Goal: Complete application form

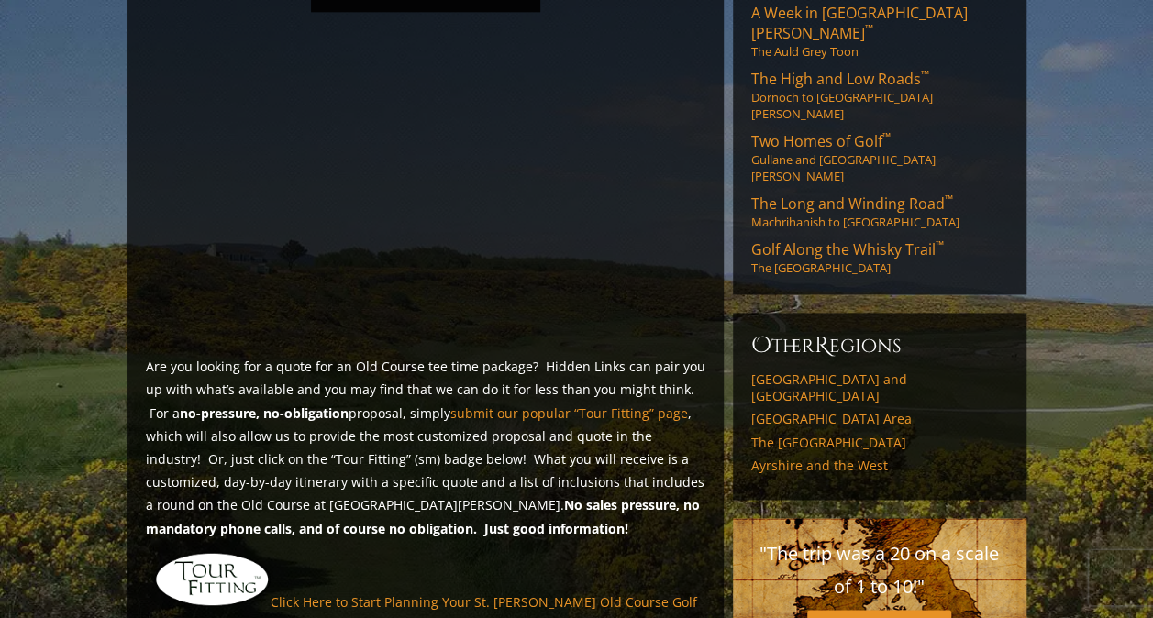
scroll to position [1376, 0]
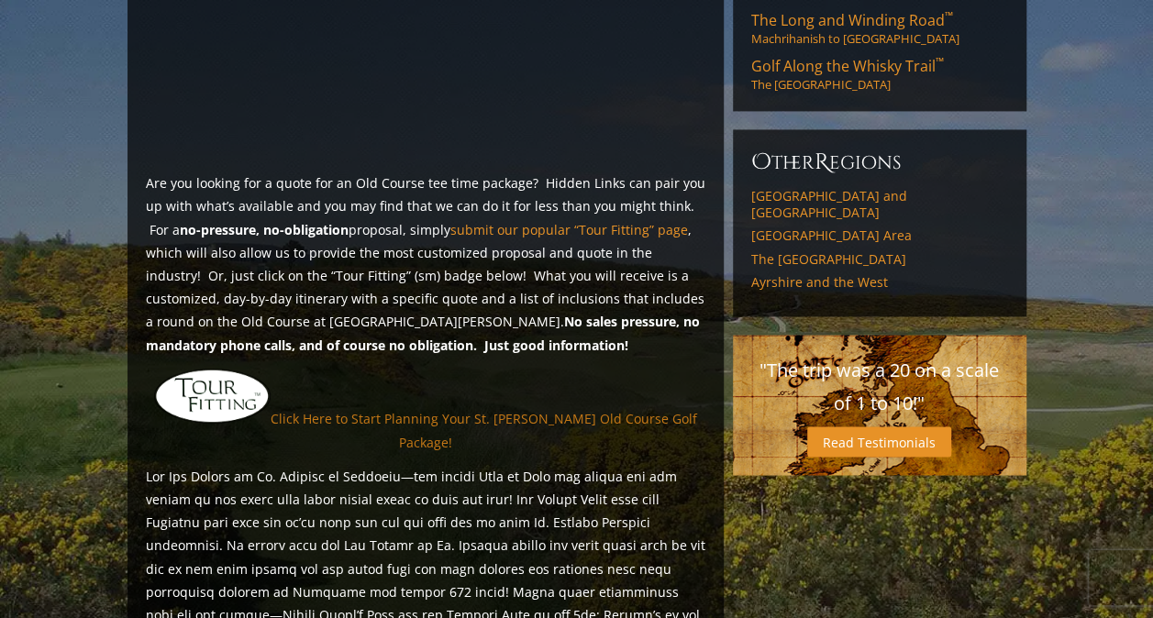
click at [539, 410] on link "Click Here to Start Planning Your St. [PERSON_NAME] Old Course Golf Package!" at bounding box center [484, 430] width 427 height 40
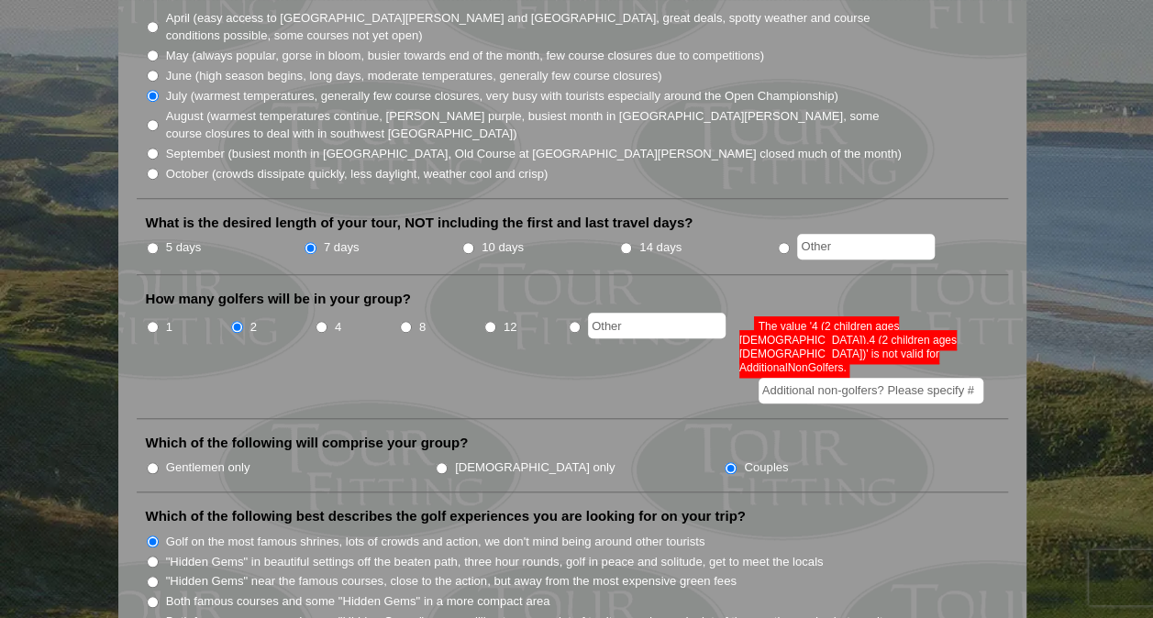
scroll to position [642, 0]
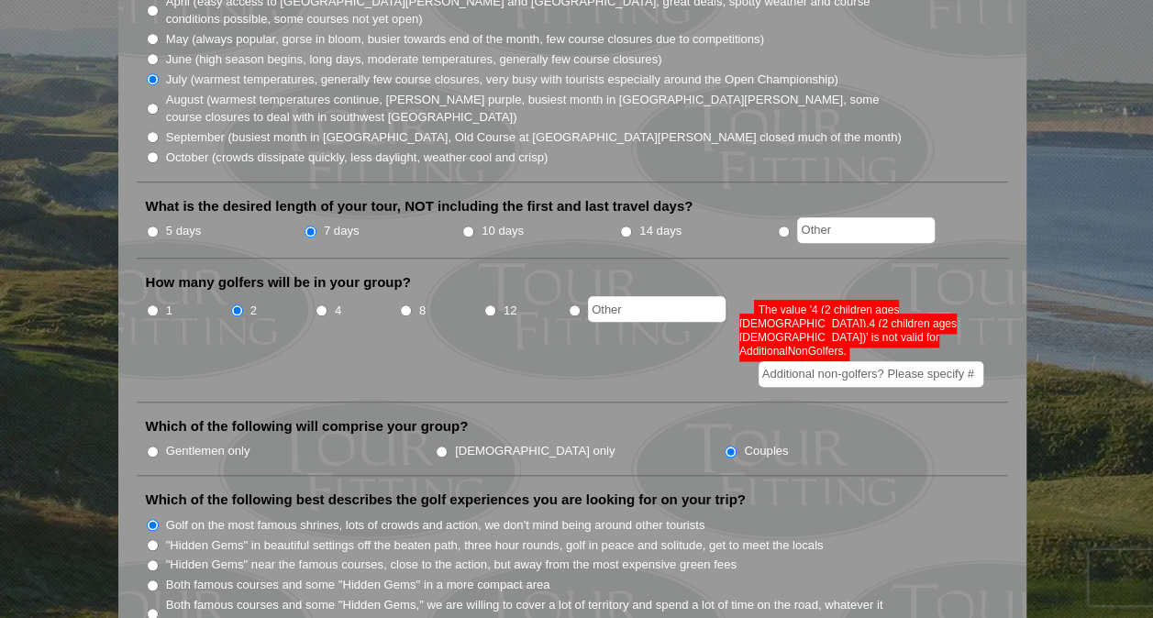
click at [811, 361] on input "Additional non-golfers? Please specify #" at bounding box center [871, 374] width 225 height 26
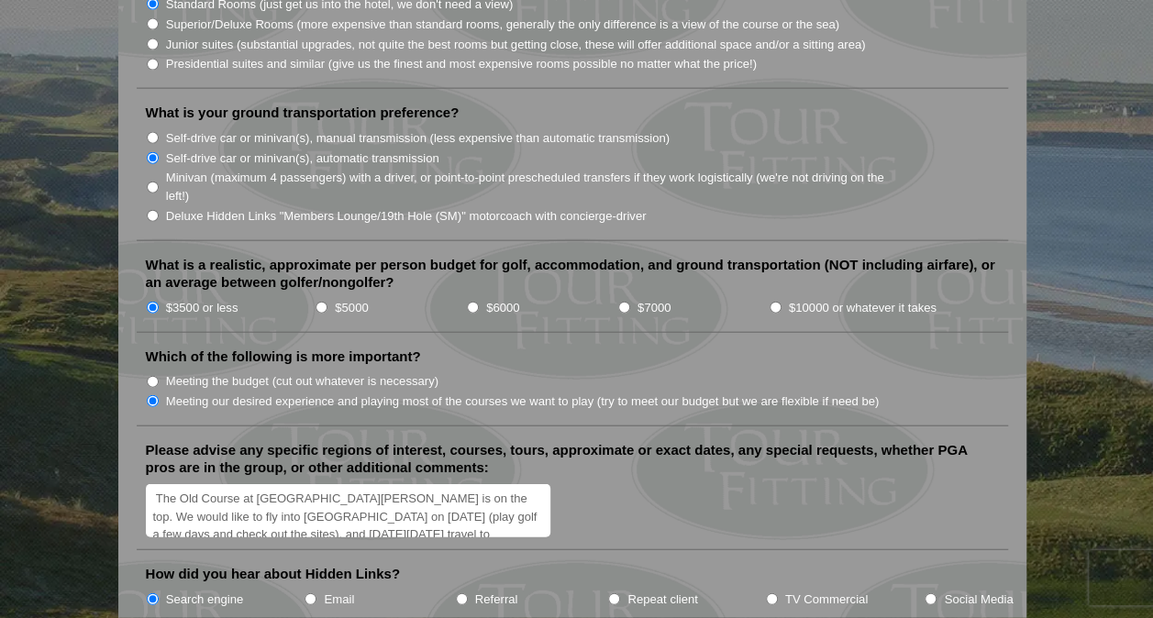
scroll to position [2202, 0]
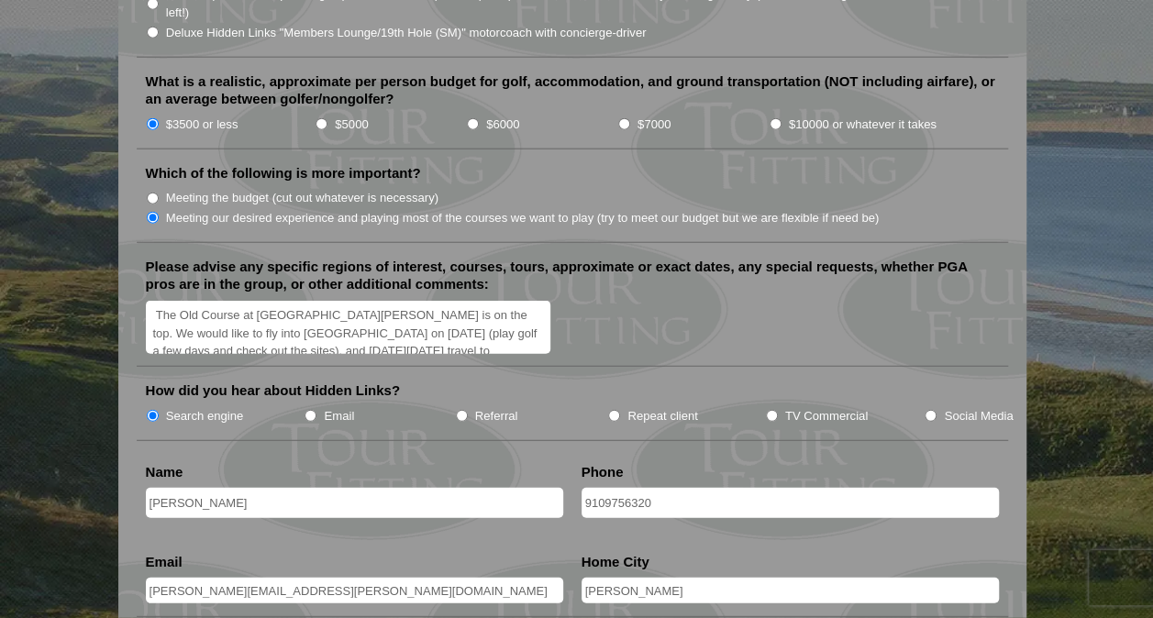
type input "4"
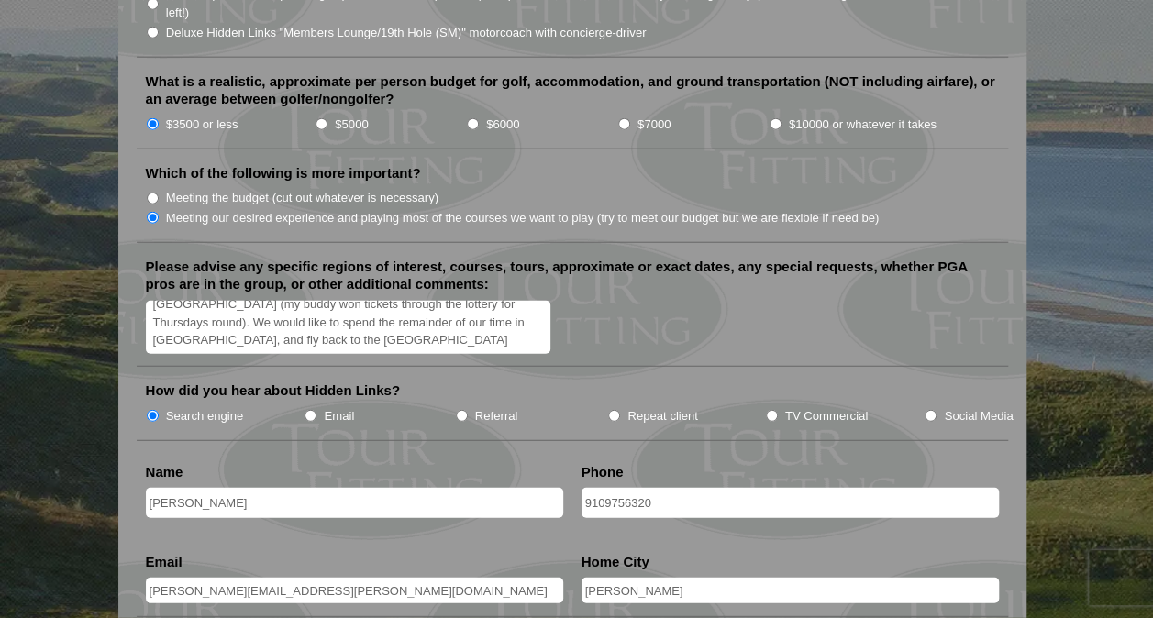
click at [298, 301] on textarea "The Old Course at St. Andrews is on the top. We would like to fly into Scotland…" at bounding box center [349, 328] width 406 height 54
type textarea "The Old Course at St. Andrews is on the top. We would like to fly into Scotland…"
click at [633, 301] on div "The Old Course at St. Andrews is on the top. We would like to fly into Scotland…" at bounding box center [572, 329] width 853 height 57
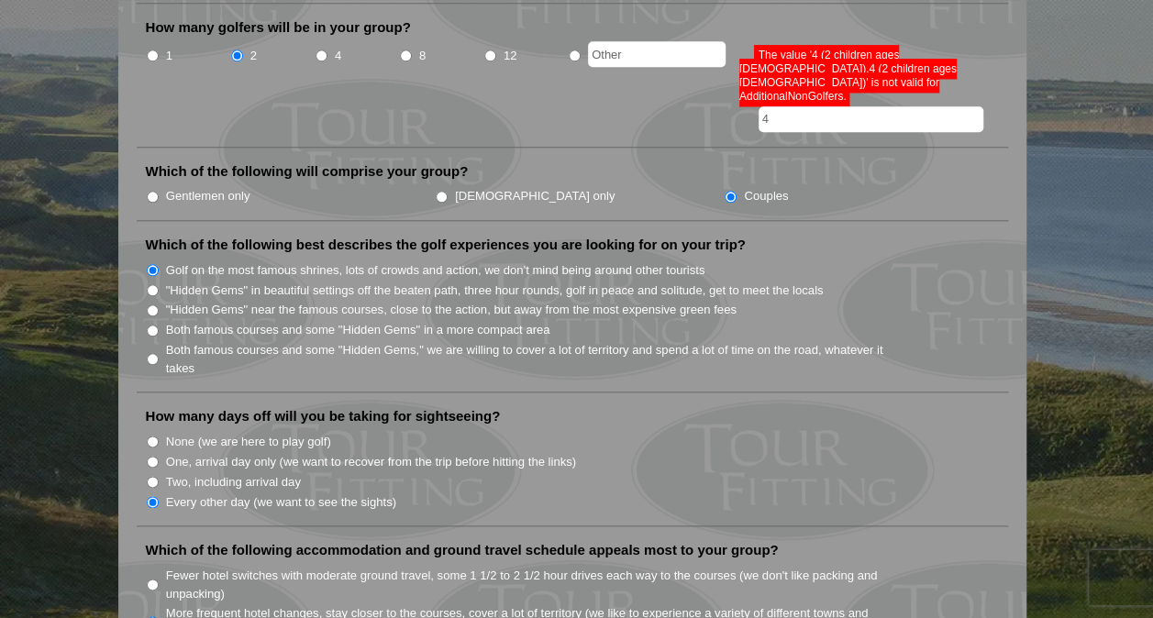
scroll to position [550, 0]
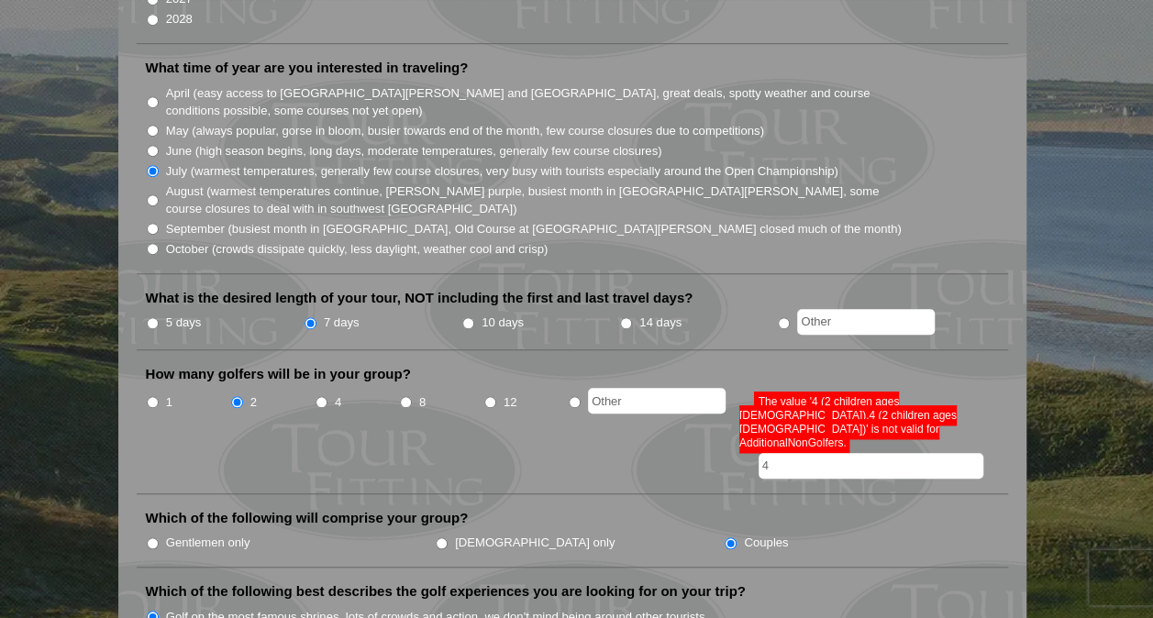
click at [791, 453] on input "4" at bounding box center [871, 466] width 225 height 26
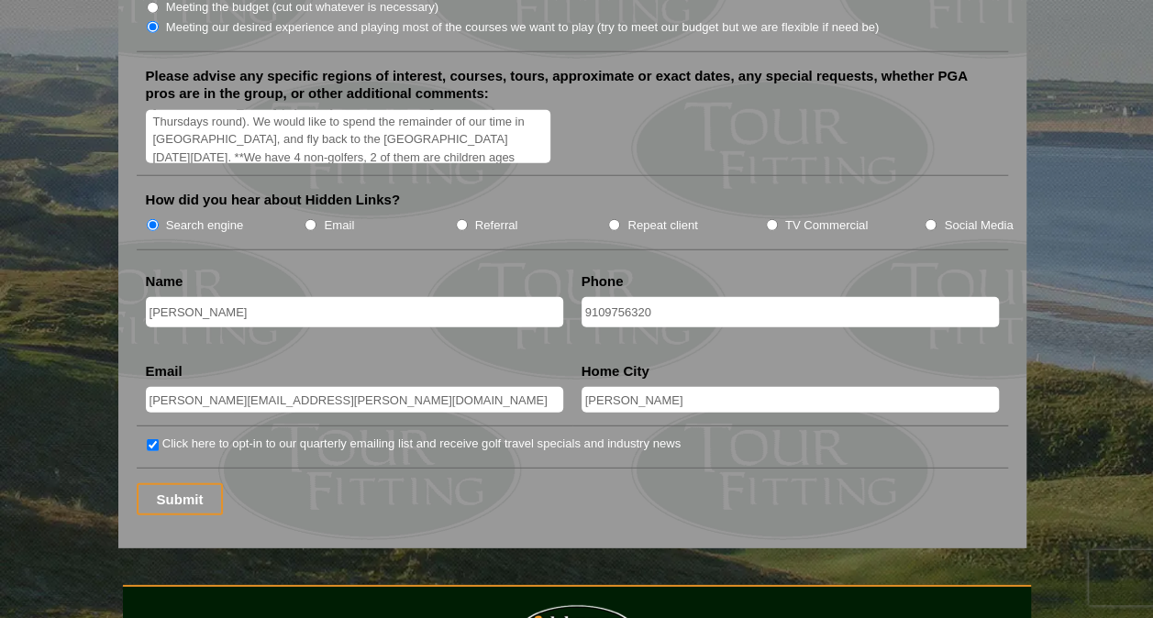
scroll to position [2477, 0]
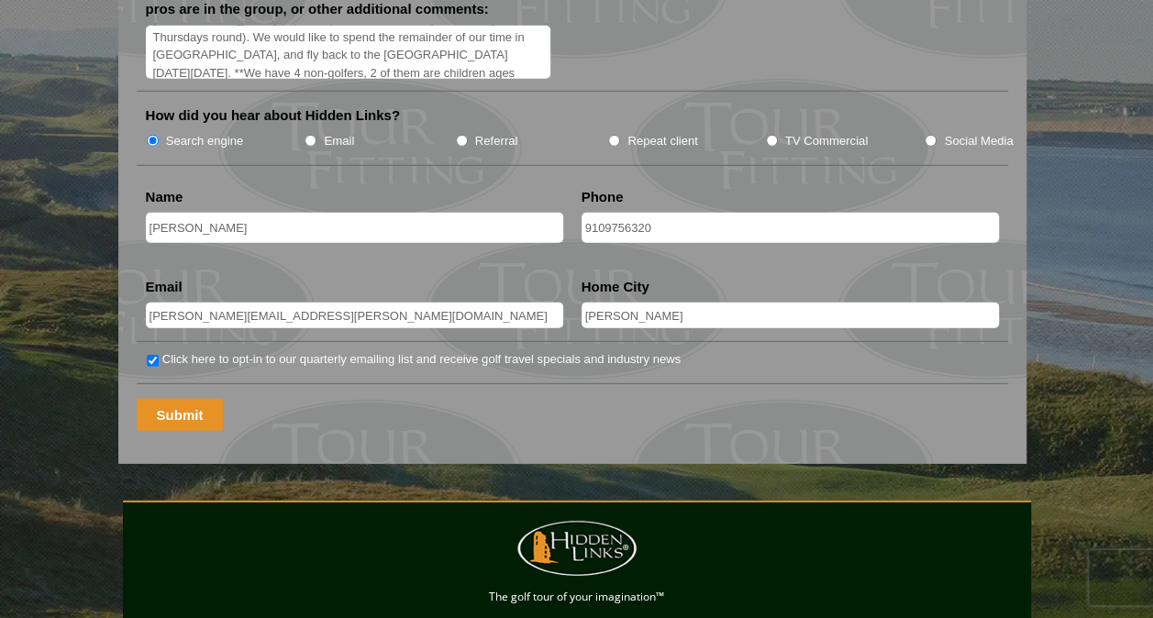
click at [185, 399] on input "Submit" at bounding box center [180, 415] width 87 height 32
